Goal: Download file/media

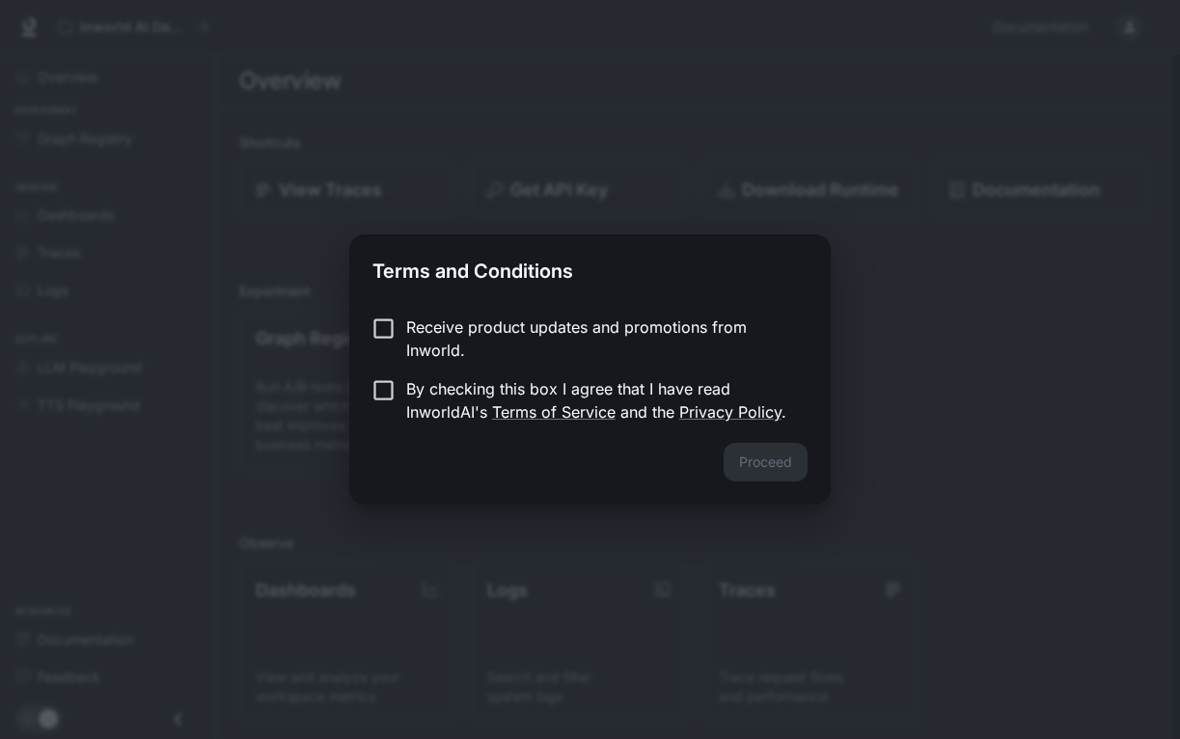
click at [620, 343] on p "Receive product updates and promotions from Inworld." at bounding box center [599, 338] width 386 height 46
click at [443, 382] on p "By checking this box I agree that I have read InworldAI's Terms of Service and …" at bounding box center [599, 400] width 386 height 46
click at [771, 455] on button "Proceed" at bounding box center [765, 462] width 84 height 39
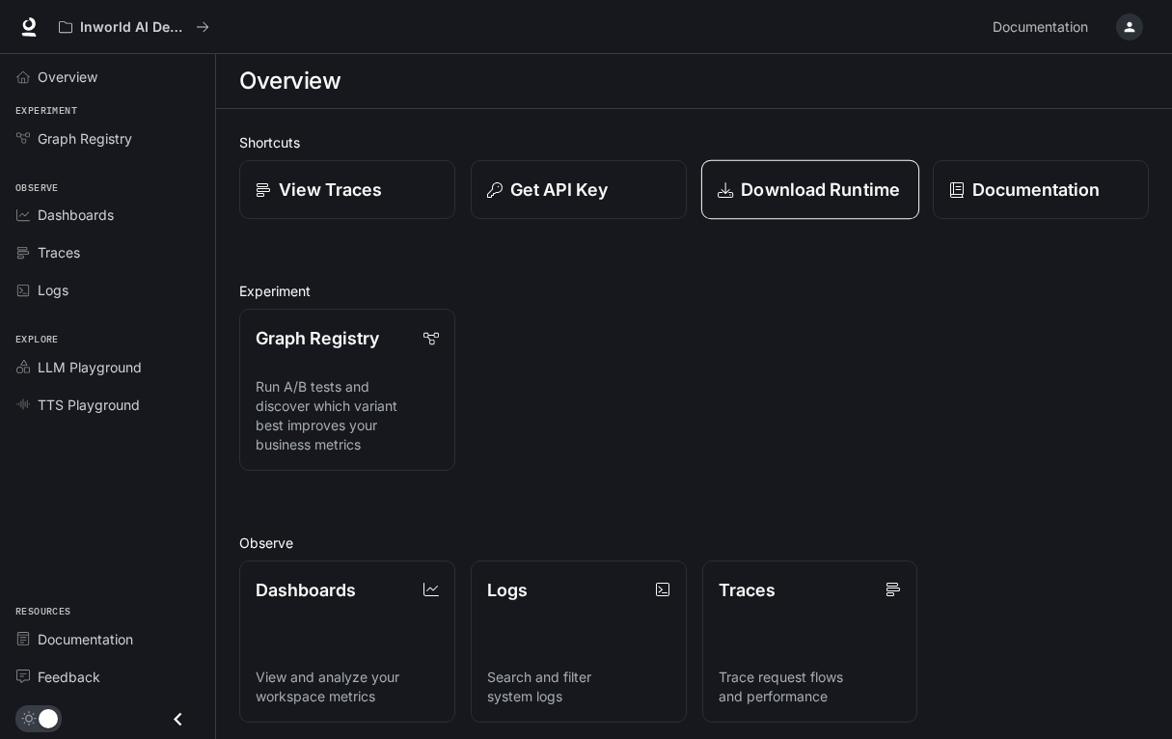
click at [820, 200] on p "Download Runtime" at bounding box center [820, 189] width 159 height 26
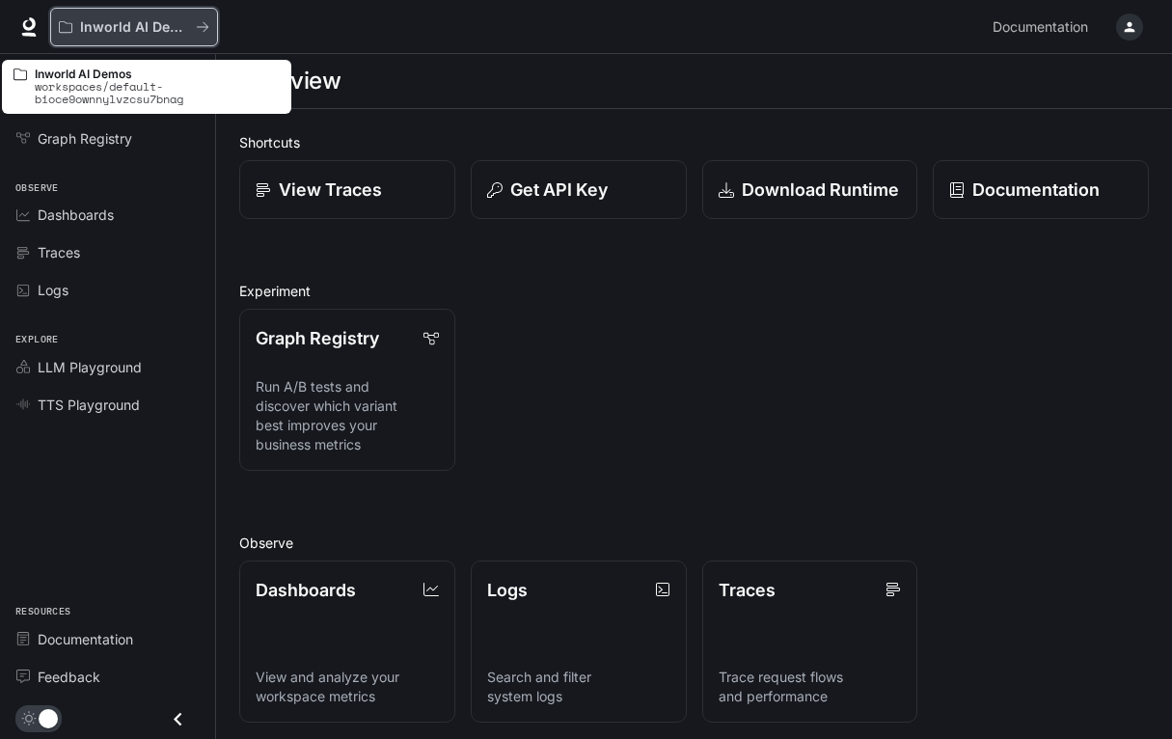
click at [165, 30] on p "Inworld AI Demos" at bounding box center [134, 27] width 108 height 16
click at [205, 25] on icon "All workspaces" at bounding box center [203, 27] width 14 height 14
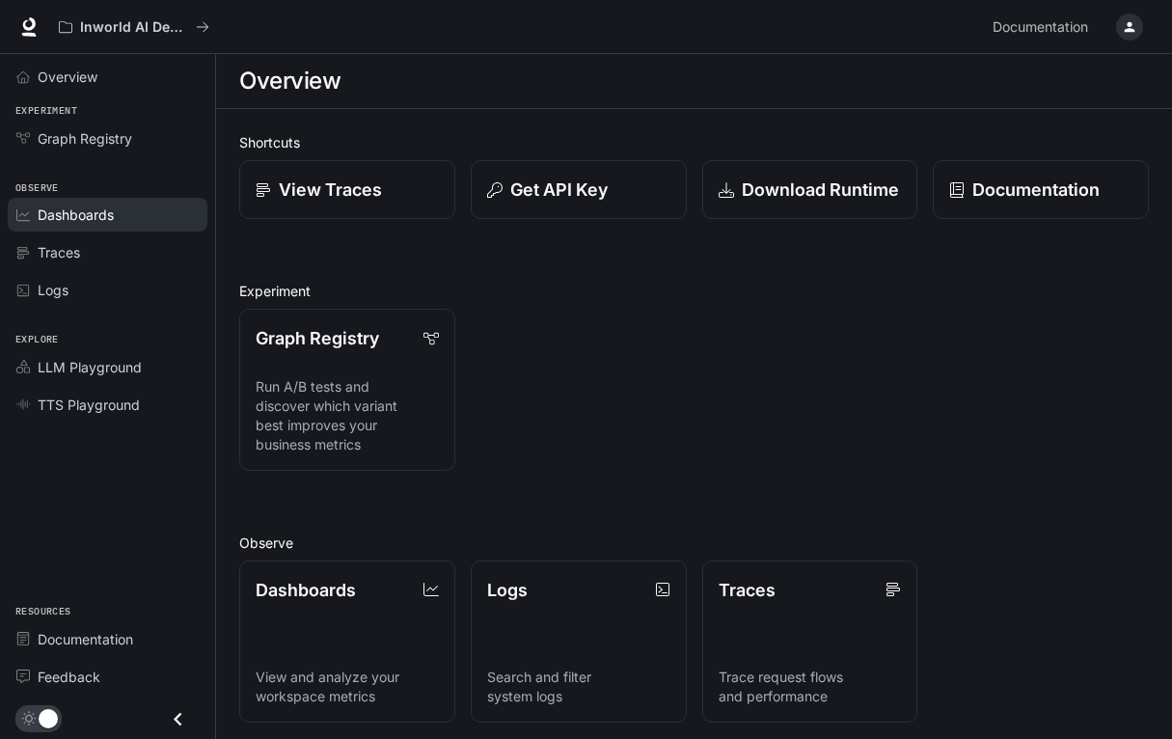
click at [85, 219] on span "Dashboards" at bounding box center [76, 214] width 76 height 20
